Goal: Task Accomplishment & Management: Complete application form

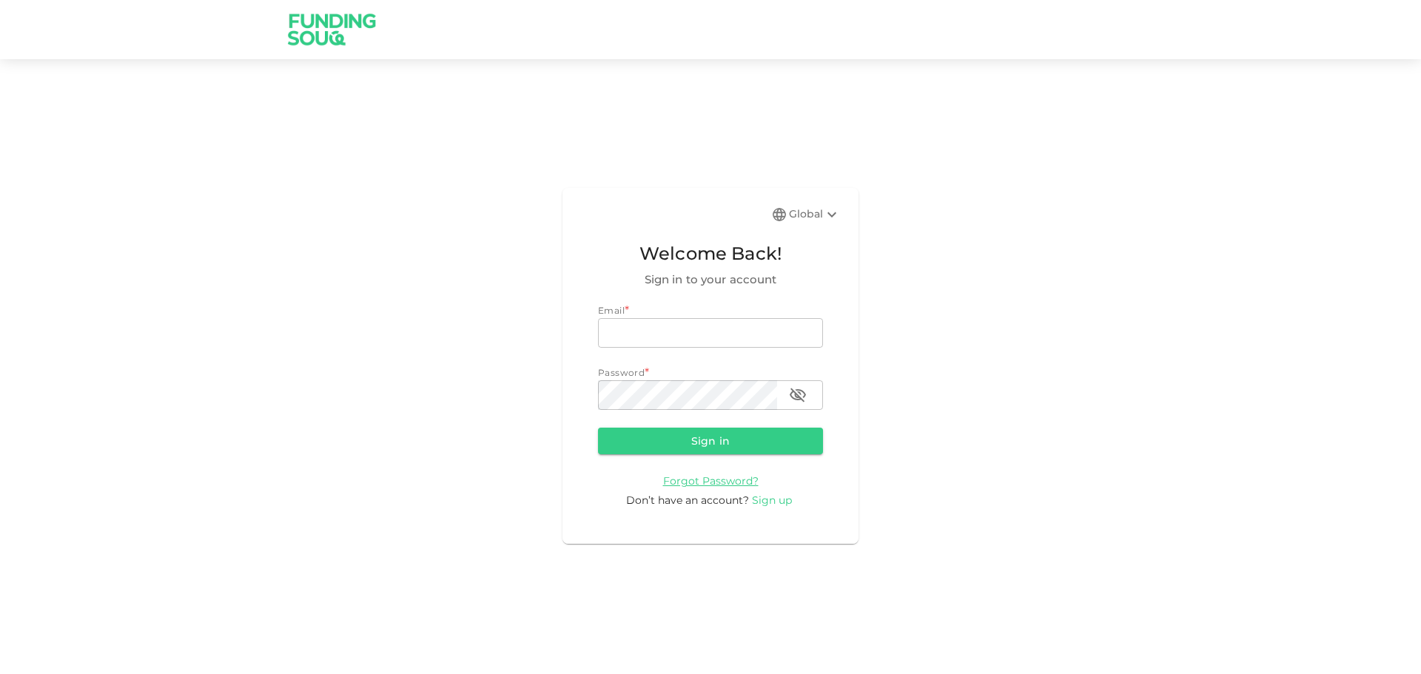
click at [764, 503] on span "Sign up" at bounding box center [772, 500] width 40 height 13
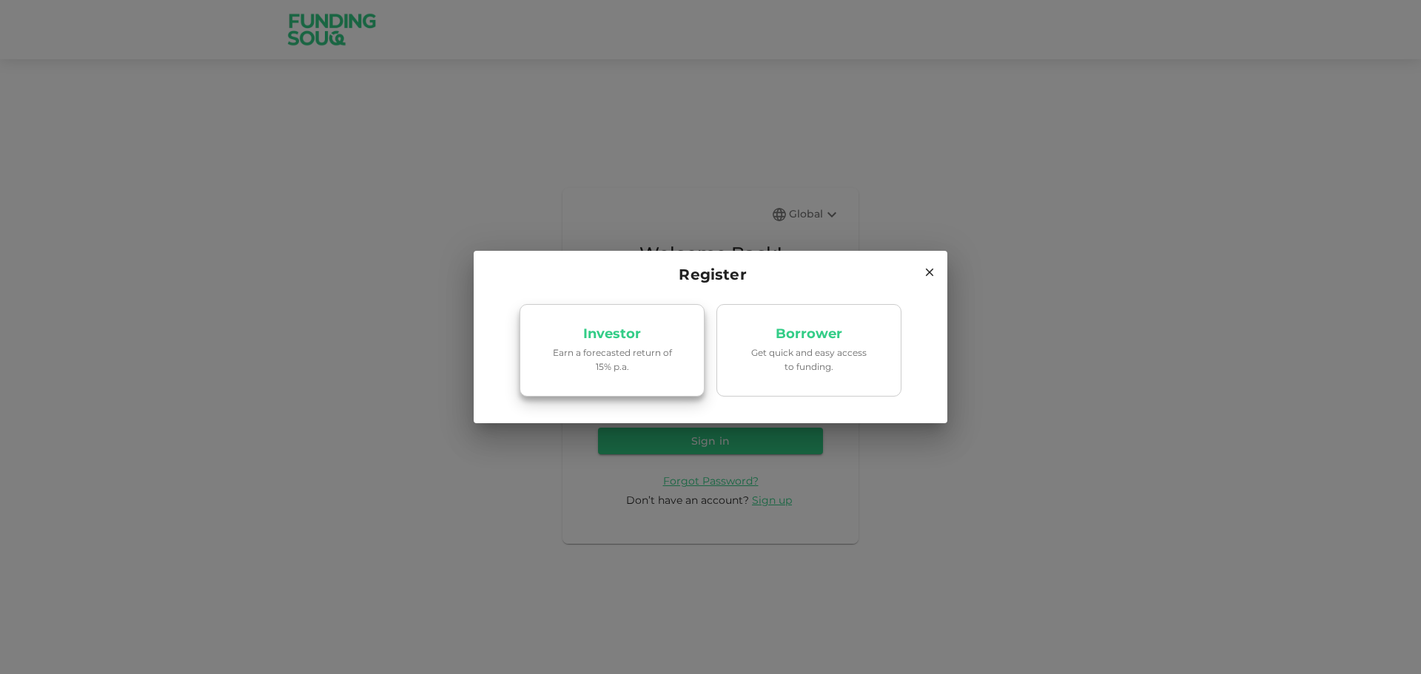
click at [619, 364] on p "Earn a forecasted return of 15% p.a." at bounding box center [612, 360] width 126 height 28
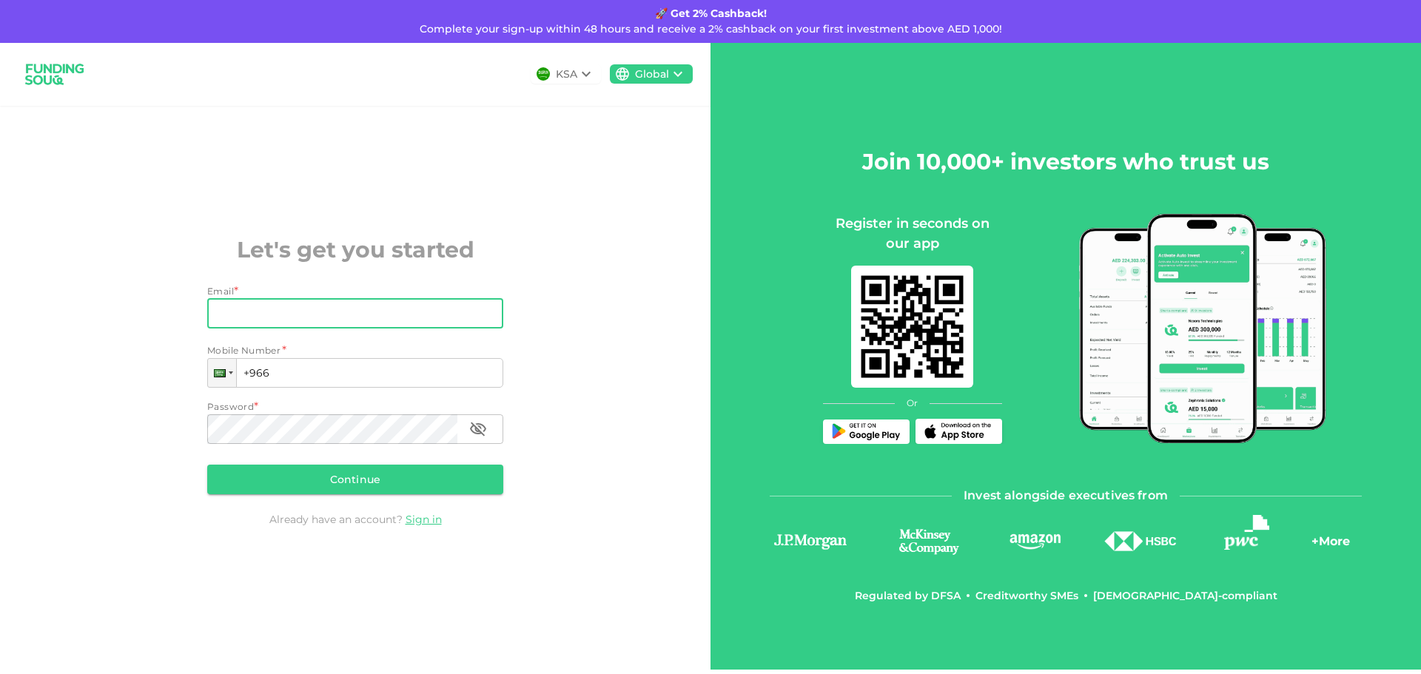
click at [288, 323] on input "Email" at bounding box center [347, 314] width 280 height 30
click at [227, 378] on div at bounding box center [223, 373] width 28 height 27
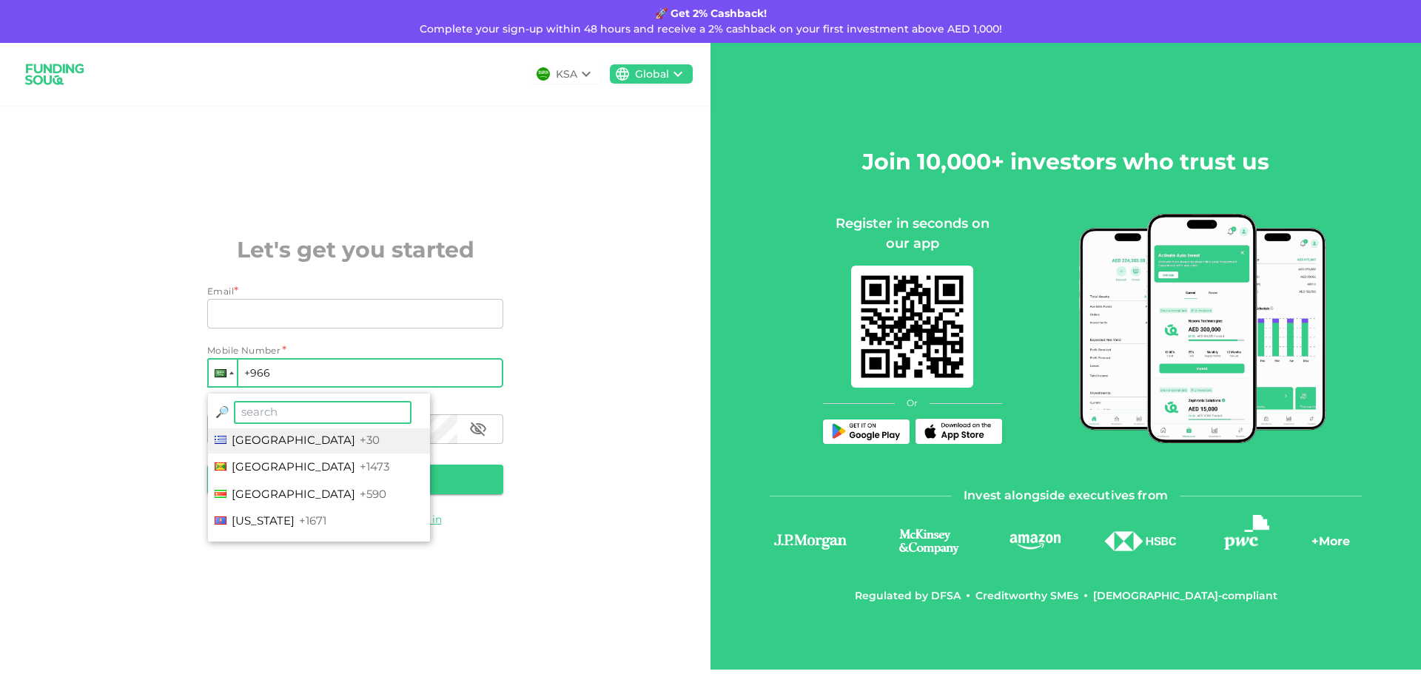
scroll to position [1925, 0]
click at [272, 463] on span "Germany" at bounding box center [294, 460] width 124 height 14
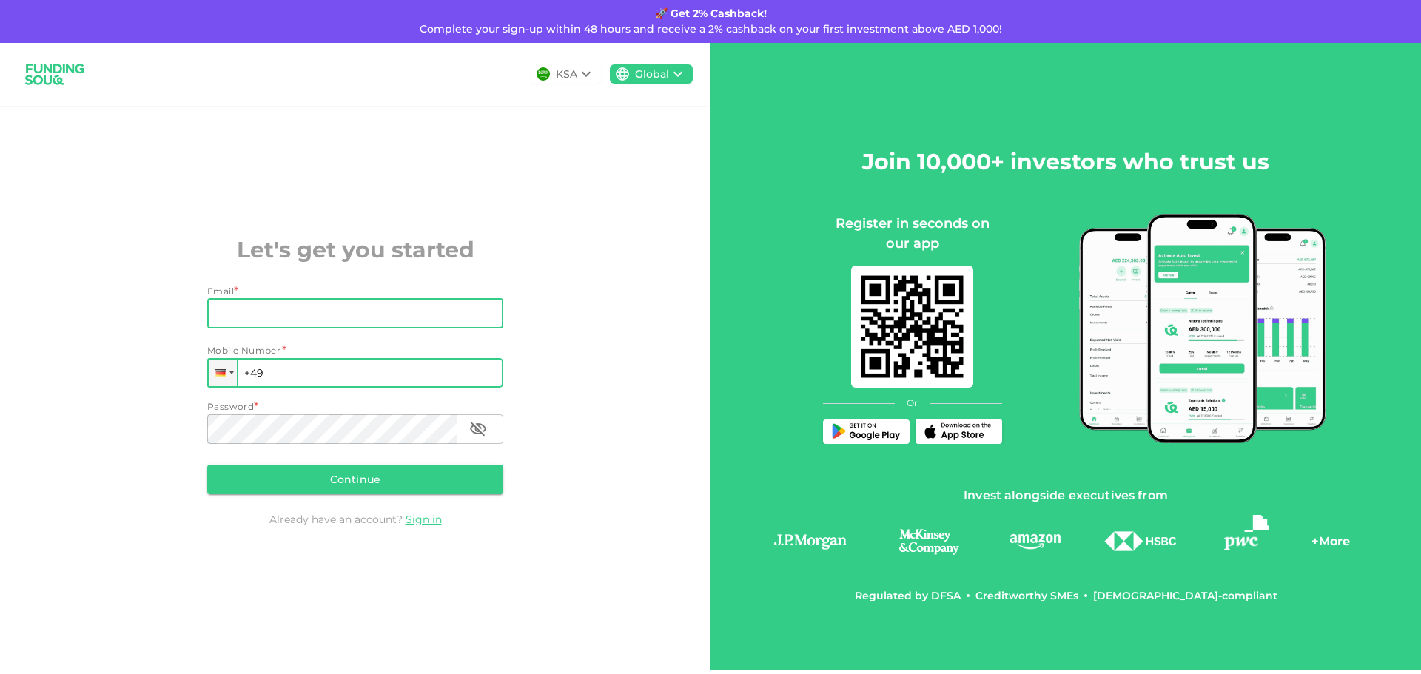
click at [269, 318] on input "Email" at bounding box center [347, 314] width 280 height 30
click at [294, 374] on input "+49" at bounding box center [355, 373] width 296 height 30
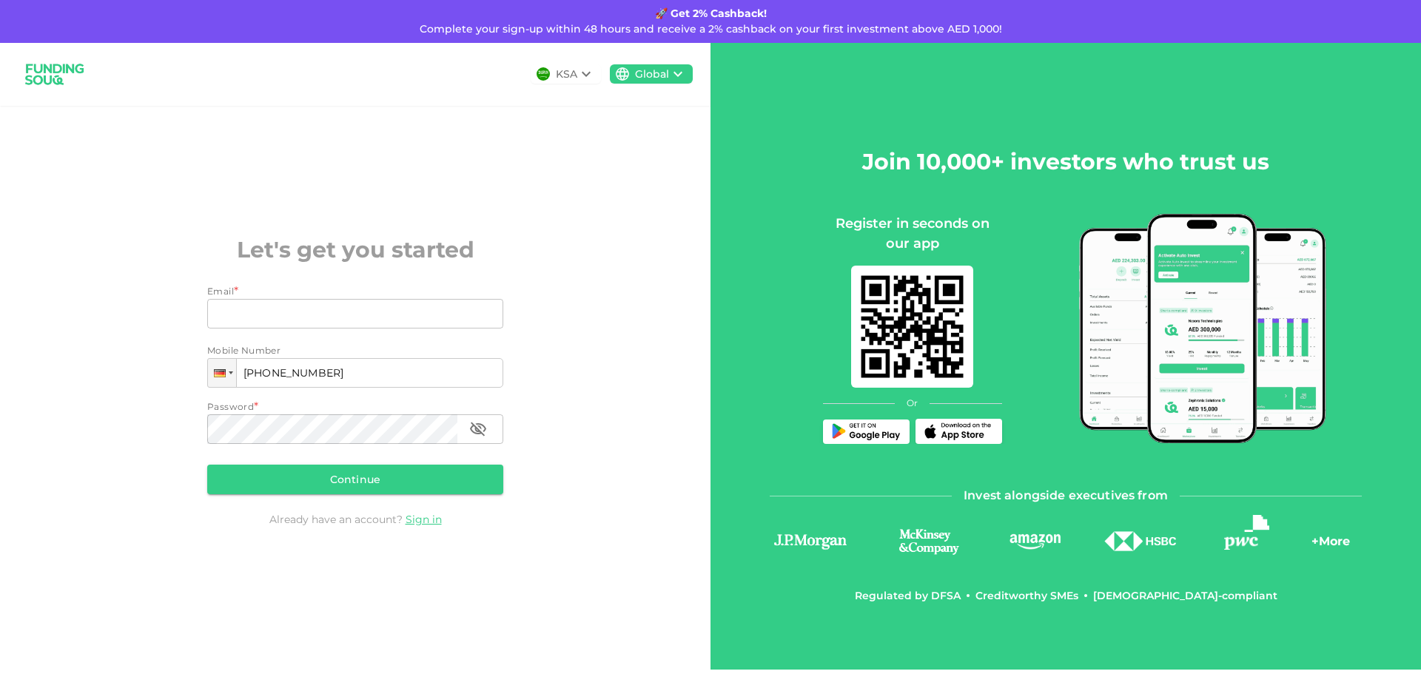
type input "+49 1764 7102105"
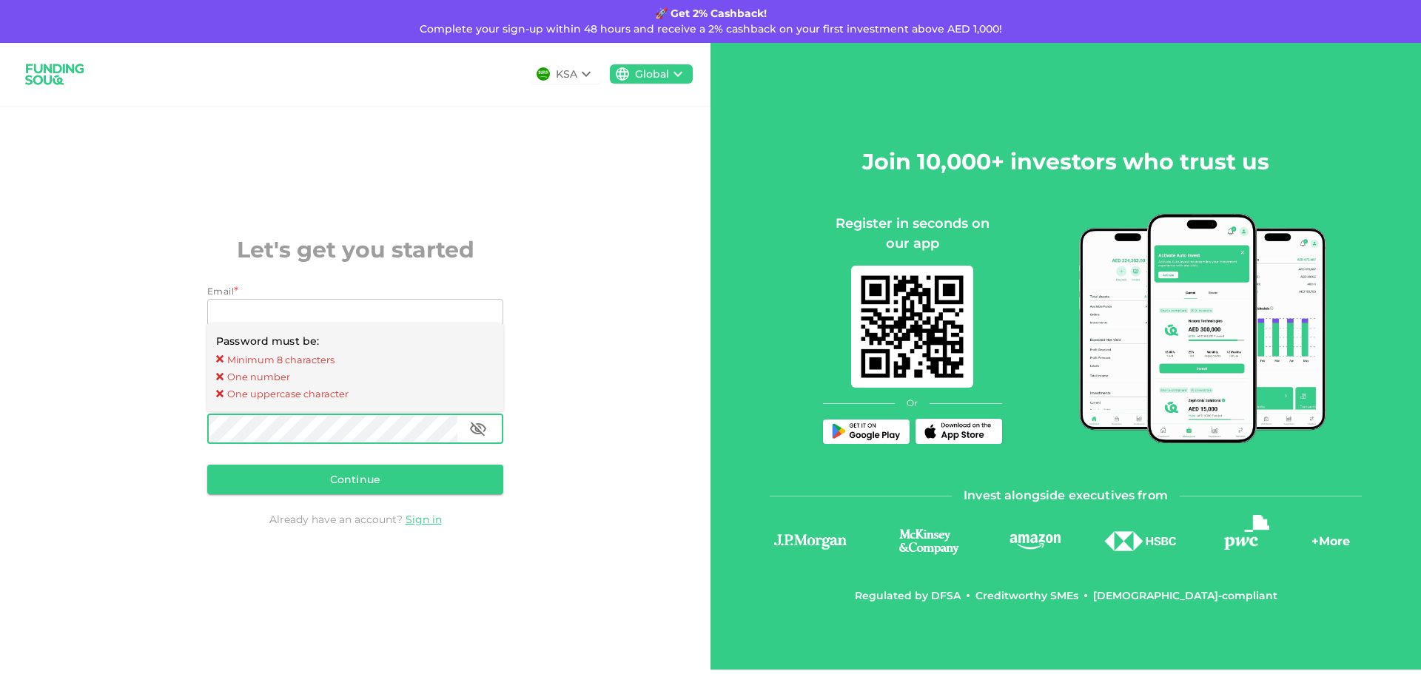
drag, startPoint x: 523, startPoint y: 266, endPoint x: 462, endPoint y: 261, distance: 60.9
click at [523, 265] on div "KSA Global Let's get you started Email * Email Email Mobile Number Phone +49 17…" at bounding box center [355, 356] width 711 height 627
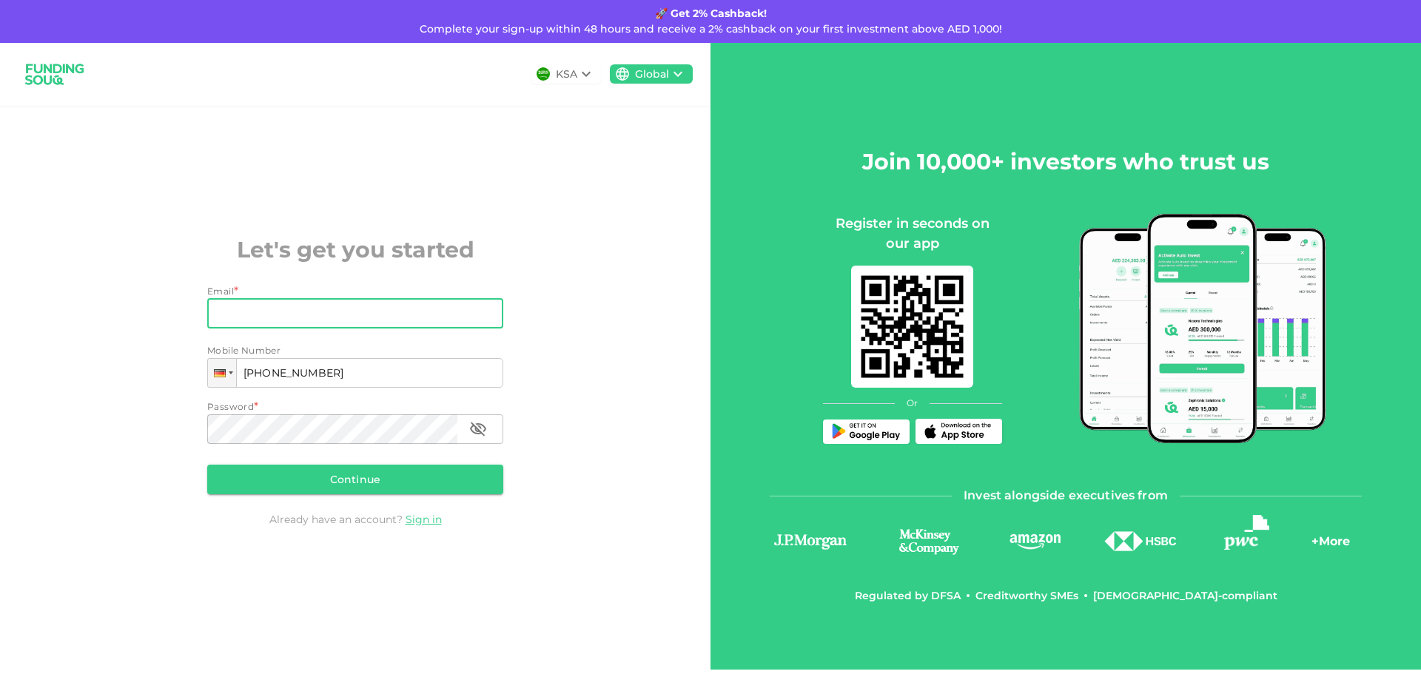
click at [266, 308] on input "Email" at bounding box center [347, 314] width 280 height 30
type input "taimoor.ee@gmail.com"
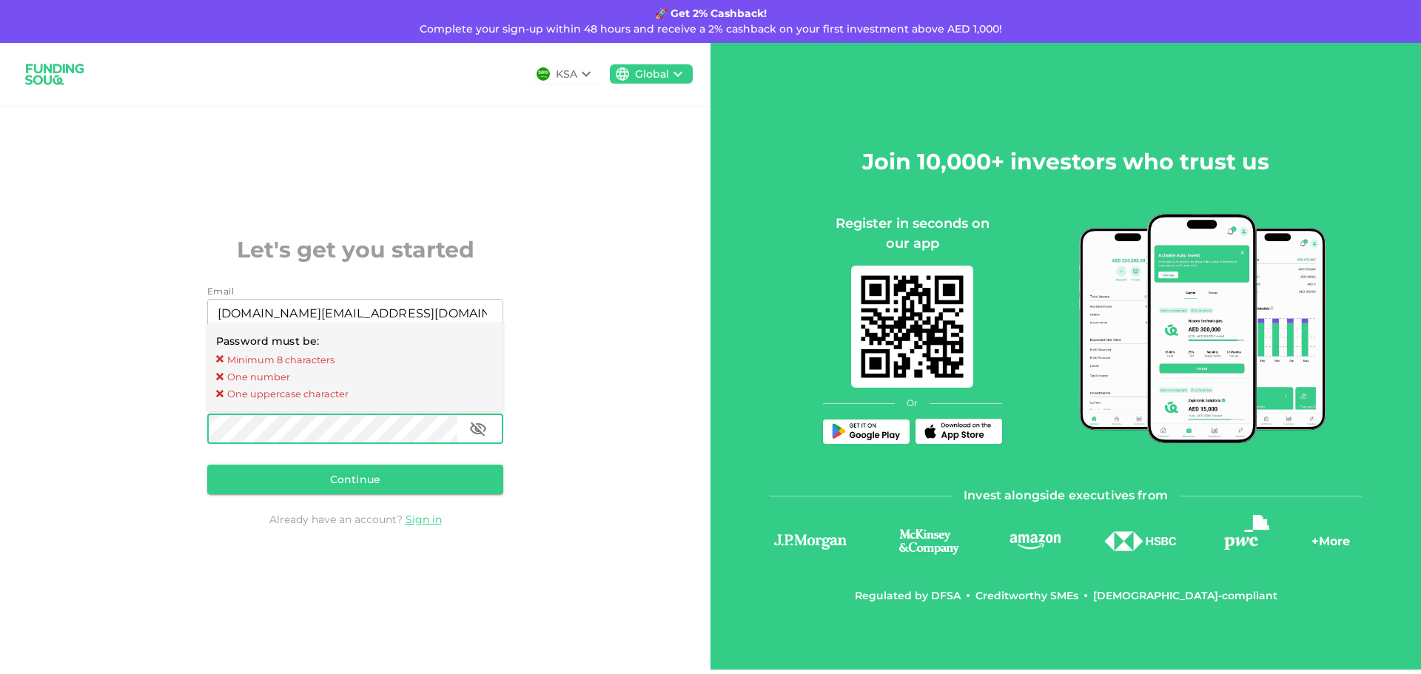
click at [181, 335] on div "KSA Global Let's get you started Email Email taimoor.ee@gmail.com Email Mobile …" at bounding box center [355, 356] width 711 height 627
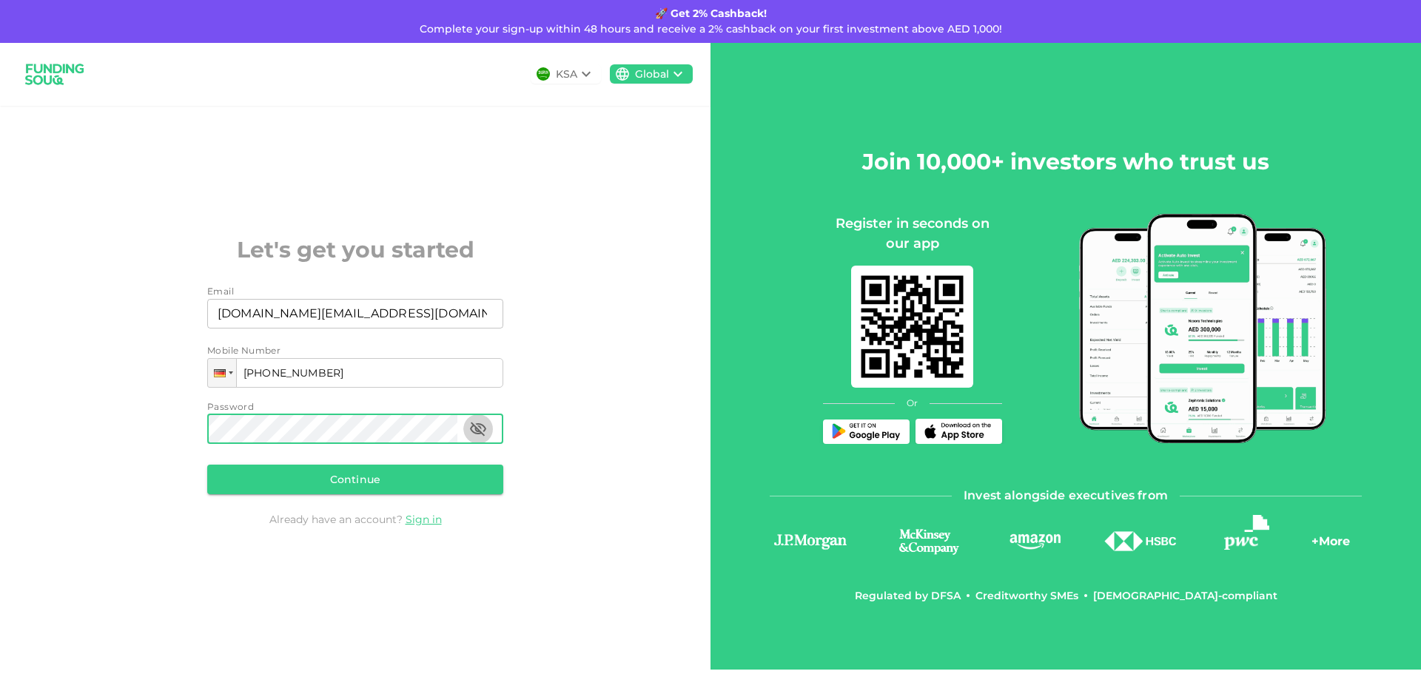
click at [484, 429] on icon "button" at bounding box center [478, 429] width 18 height 18
click at [480, 432] on icon "button" at bounding box center [478, 428] width 16 height 11
click at [483, 429] on icon "button" at bounding box center [478, 429] width 18 height 18
click at [476, 432] on icon "button" at bounding box center [478, 428] width 16 height 11
click at [375, 481] on button "Continue" at bounding box center [355, 480] width 296 height 30
